Goal: Information Seeking & Learning: Learn about a topic

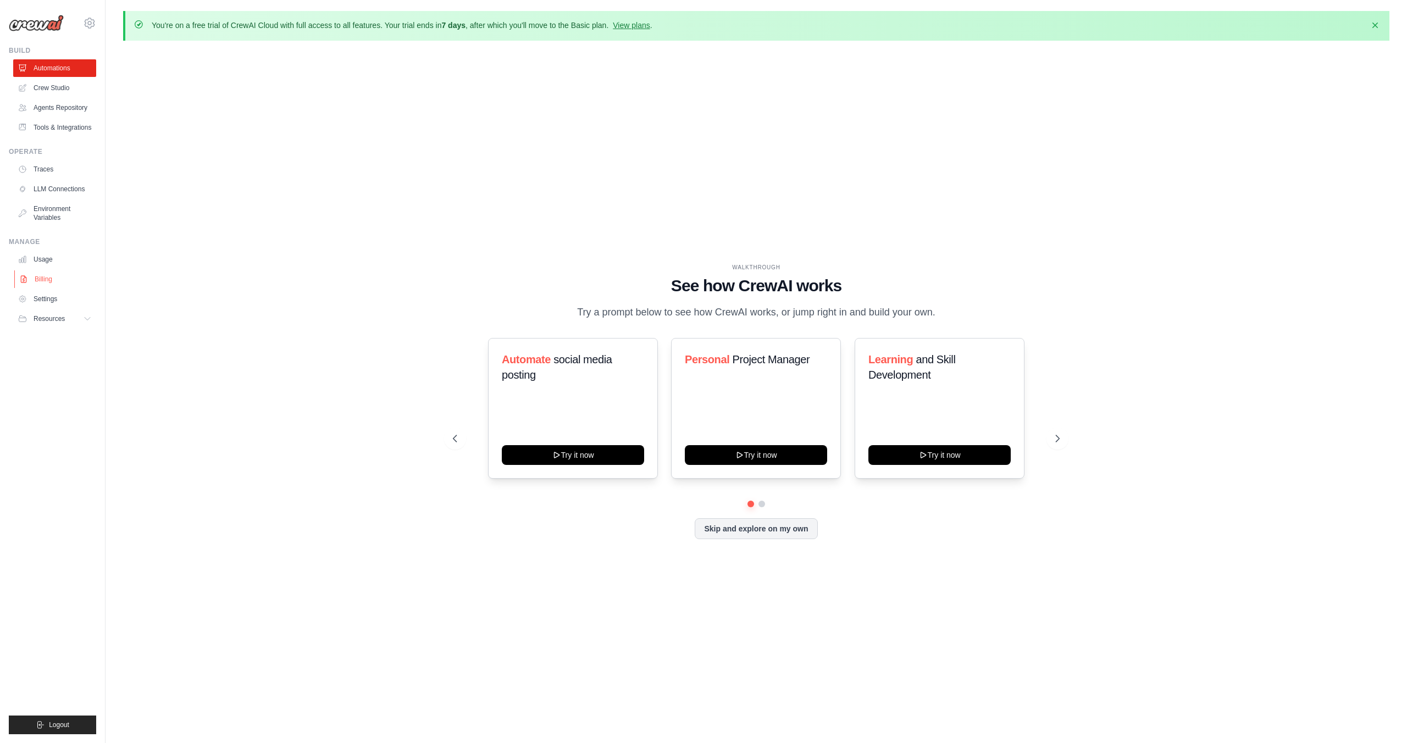
click at [58, 286] on link "Billing" at bounding box center [55, 279] width 83 height 18
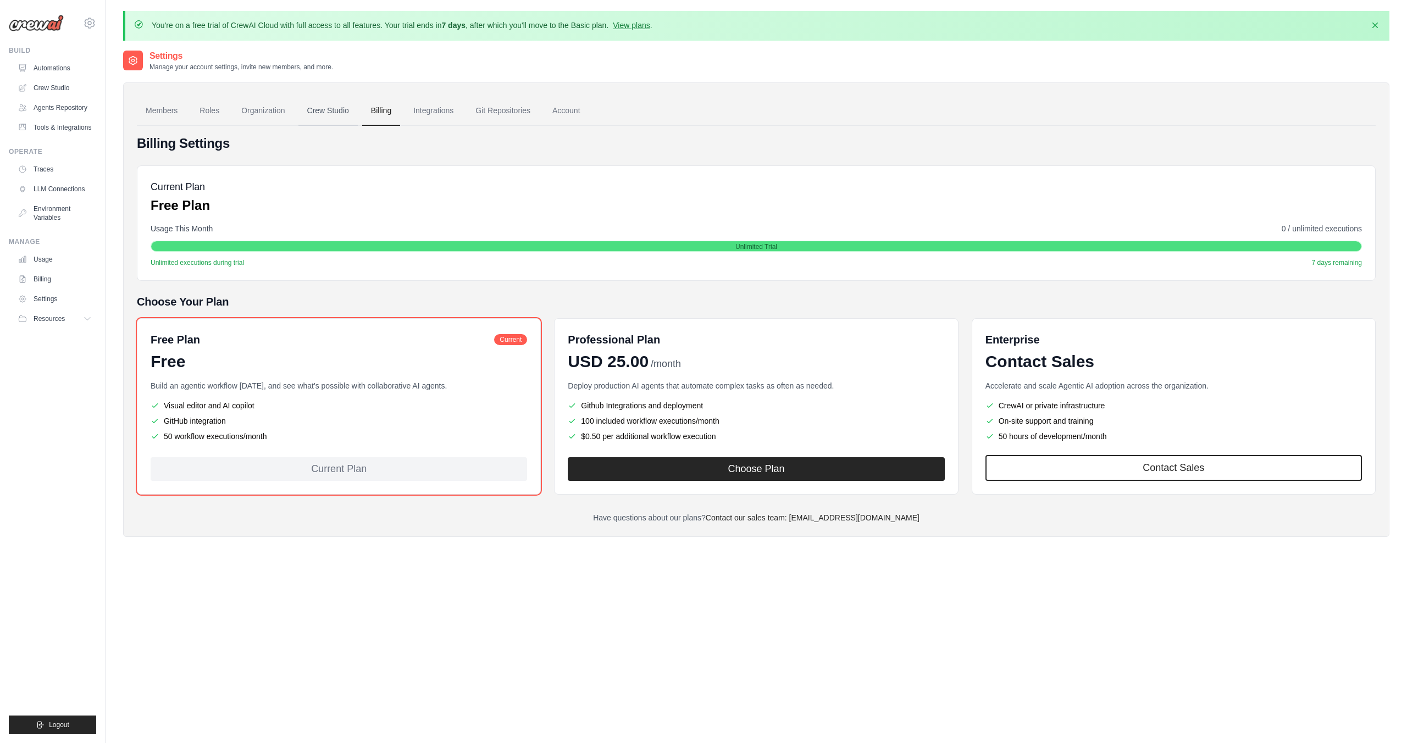
click at [340, 107] on link "Crew Studio" at bounding box center [328, 111] width 59 height 30
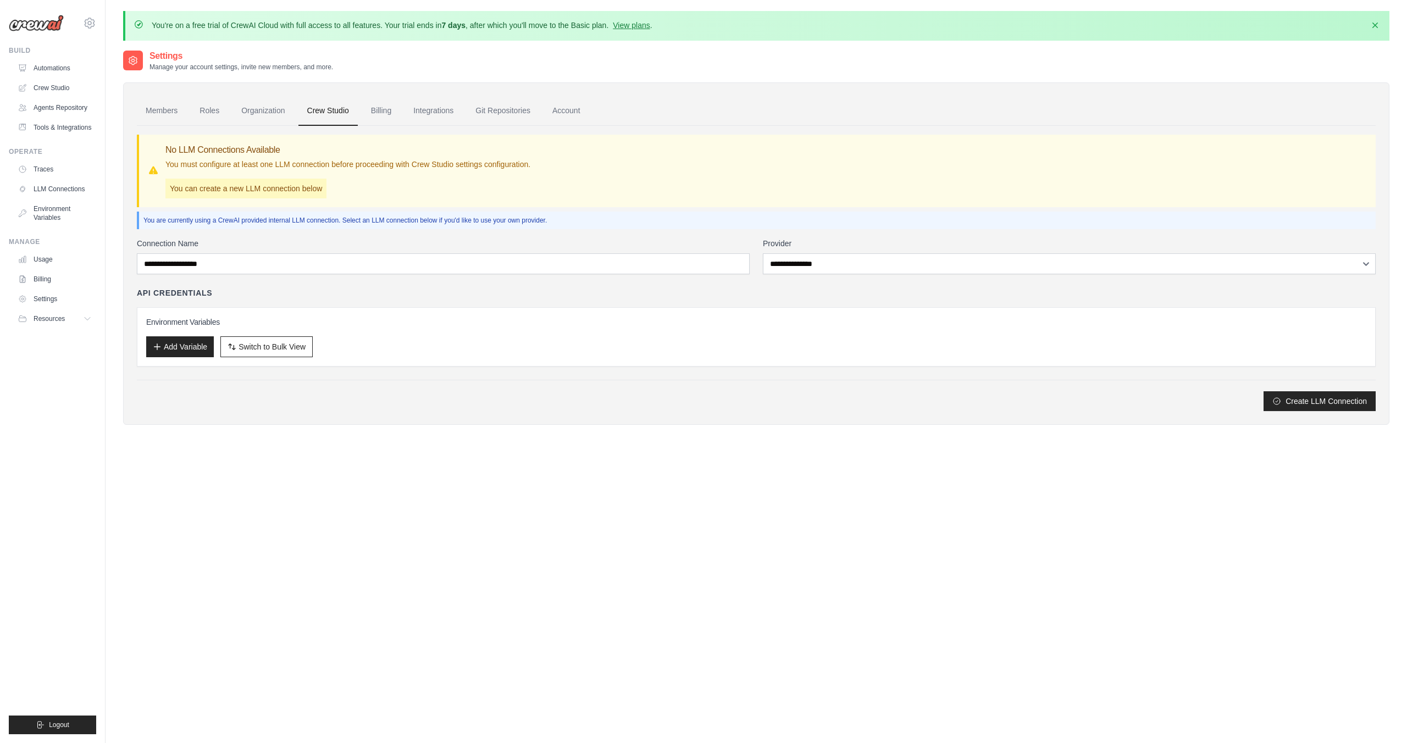
drag, startPoint x: 402, startPoint y: 23, endPoint x: 152, endPoint y: 25, distance: 250.7
click at [152, 25] on p "You're on a free trial of CrewAI Cloud with full access to all features. Your t…" at bounding box center [402, 25] width 501 height 11
click at [437, 69] on div "Settings Manage your account settings, invite new members, and more." at bounding box center [756, 60] width 1267 height 22
drag, startPoint x: 406, startPoint y: 29, endPoint x: 164, endPoint y: 22, distance: 242.0
click at [164, 22] on p "You're on a free trial of CrewAI Cloud with full access to all features. Your t…" at bounding box center [402, 25] width 501 height 11
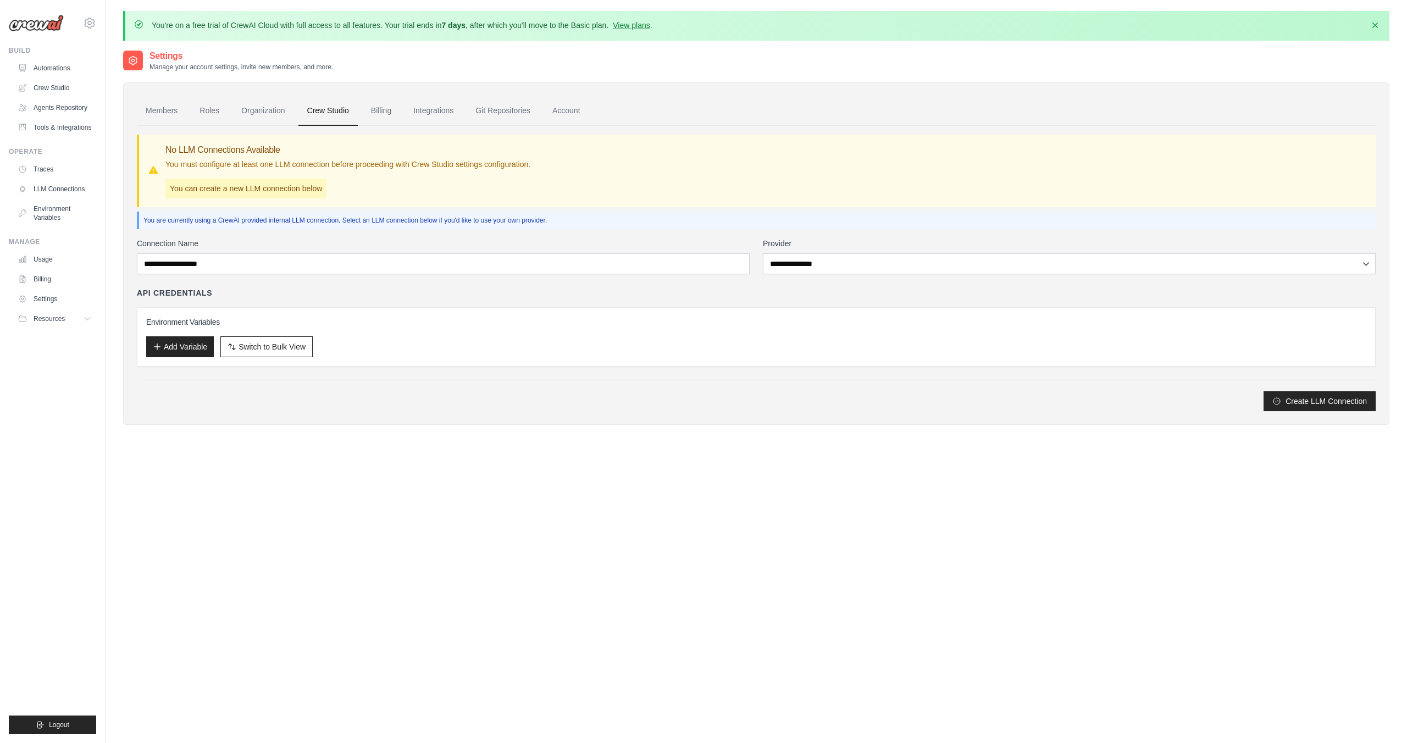
click at [348, 25] on p "You're on a free trial of CrewAI Cloud with full access to all features. Your t…" at bounding box center [402, 25] width 501 height 11
drag, startPoint x: 399, startPoint y: 21, endPoint x: 154, endPoint y: 15, distance: 245.3
click at [154, 15] on div "You're on a free trial of CrewAI Cloud with full access to all features. Your t…" at bounding box center [756, 26] width 1267 height 30
click at [360, 34] on div "You're on a free trial of CrewAI Cloud with full access to all features. Your t…" at bounding box center [756, 26] width 1267 height 30
click at [72, 325] on button "Resources" at bounding box center [55, 319] width 83 height 18
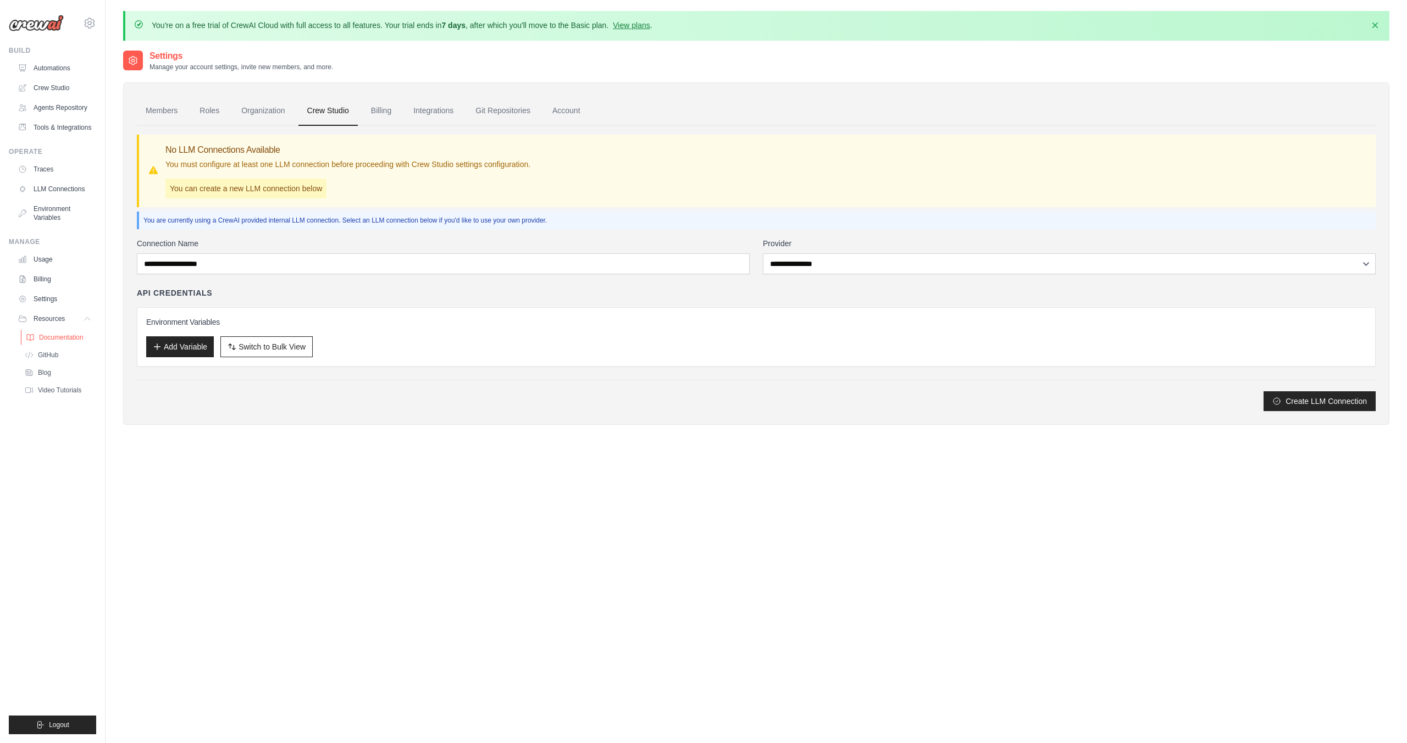
click at [74, 342] on span "Documentation" at bounding box center [61, 337] width 45 height 9
click at [67, 398] on link "Video Tutorials" at bounding box center [59, 390] width 76 height 15
